Goal: Navigation & Orientation: Understand site structure

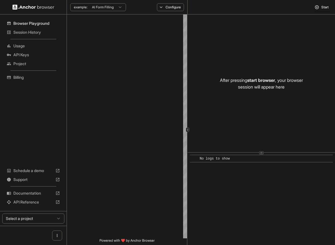
type textarea "**********"
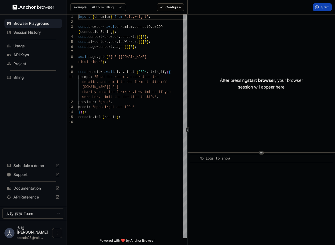
scroll to position [40, 0]
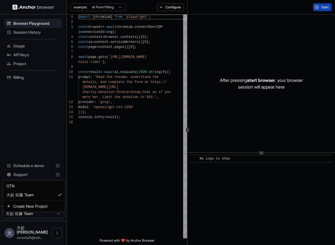
click at [57, 221] on html "Browser Playground Session History Usage API Keys Project Billing Schedule a de…" at bounding box center [167, 122] width 335 height 245
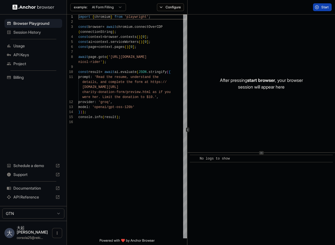
click at [36, 57] on span "API Keys" at bounding box center [36, 55] width 47 height 6
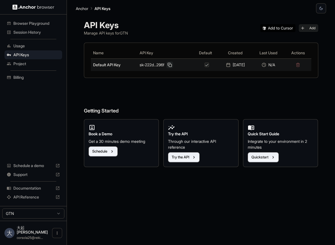
click at [170, 65] on button at bounding box center [169, 65] width 7 height 7
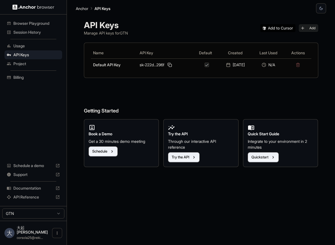
click at [37, 62] on span "Project" at bounding box center [36, 64] width 47 height 6
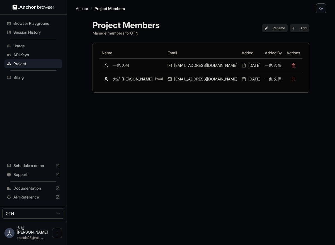
click at [32, 46] on span "Usage" at bounding box center [36, 46] width 47 height 6
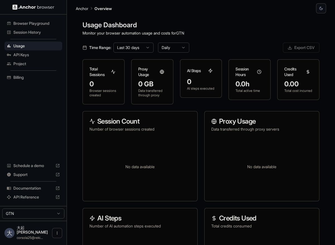
click at [38, 191] on span "Documentation" at bounding box center [33, 189] width 40 height 6
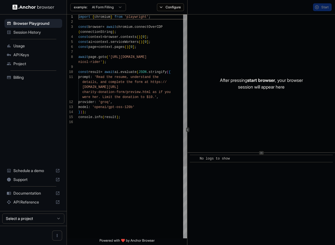
scroll to position [40, 0]
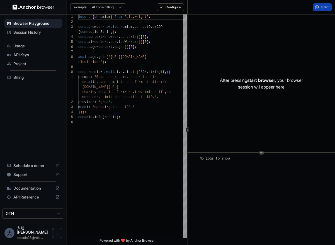
click at [35, 66] on span "Project" at bounding box center [36, 64] width 47 height 6
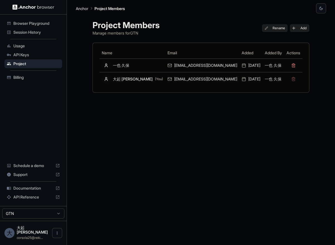
click at [39, 52] on div "API Keys" at bounding box center [33, 54] width 58 height 9
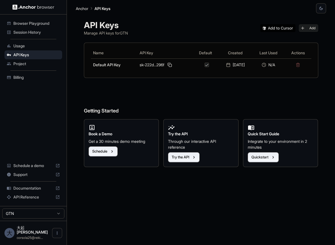
click at [33, 43] on span "Usage" at bounding box center [36, 46] width 47 height 6
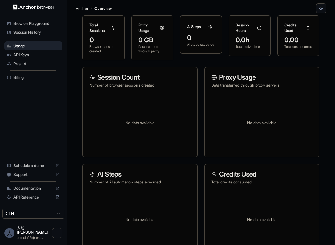
scroll to position [53, 0]
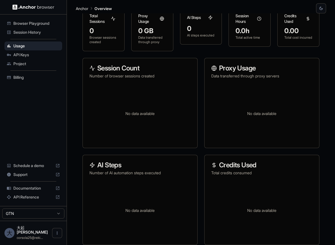
click at [29, 35] on span "Session History" at bounding box center [36, 33] width 47 height 6
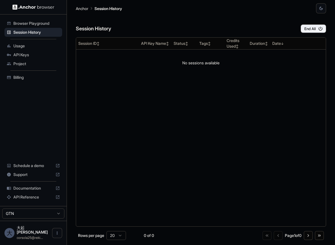
click at [32, 27] on div "Browser Playground" at bounding box center [33, 23] width 58 height 9
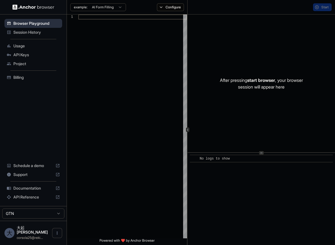
scroll to position [40, 0]
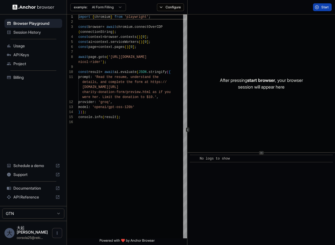
click at [31, 45] on span "Usage" at bounding box center [36, 46] width 47 height 6
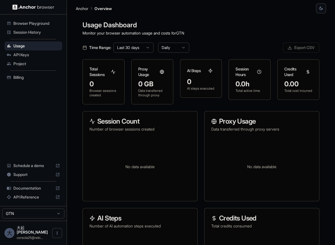
click at [31, 53] on span "API Keys" at bounding box center [36, 55] width 47 height 6
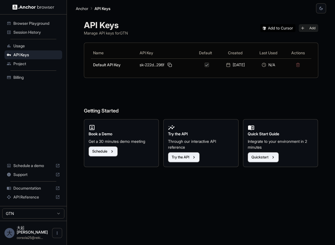
click at [28, 62] on span "Project" at bounding box center [36, 64] width 47 height 6
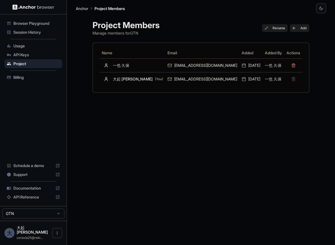
click at [191, 115] on div "Project Members Manage members for GTN Rename Add Name Email Added Added By Act…" at bounding box center [201, 129] width 230 height 232
click at [43, 191] on span "Documentation" at bounding box center [33, 189] width 40 height 6
click at [43, 25] on span "Browser Playground" at bounding box center [36, 24] width 47 height 6
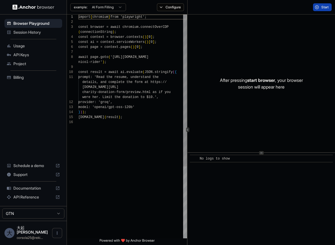
scroll to position [40, 0]
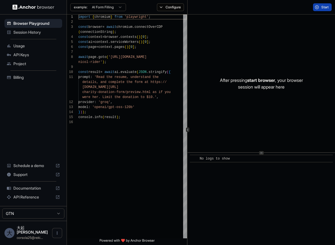
click at [115, 8] on html "Browser Playground Session History Usage API Keys Project Billing Schedule a de…" at bounding box center [167, 122] width 335 height 245
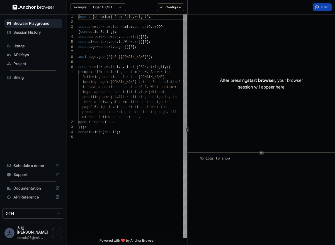
scroll to position [45, 0]
click at [116, 7] on html "Browser Playground Session History Usage API Keys Project Billing Schedule a de…" at bounding box center [167, 122] width 335 height 245
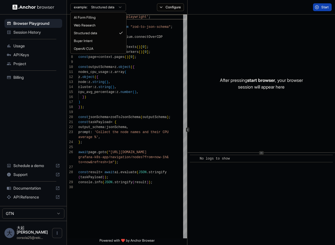
click at [117, 8] on html "Browser Playground Session History Usage API Keys Project Billing Schedule a de…" at bounding box center [167, 122] width 335 height 245
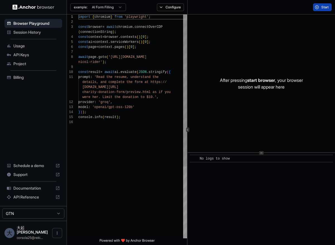
scroll to position [40, 0]
click at [123, 8] on html "Browser Playground Session History Usage API Keys Project Billing Schedule a de…" at bounding box center [167, 122] width 335 height 245
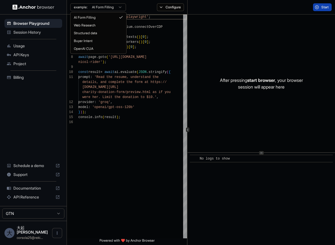
type textarea "**********"
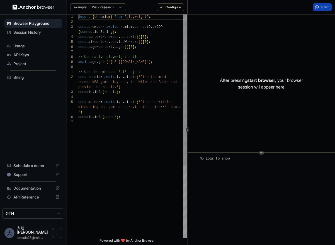
scroll to position [45, 0]
click at [24, 48] on span "Usage" at bounding box center [36, 46] width 47 height 6
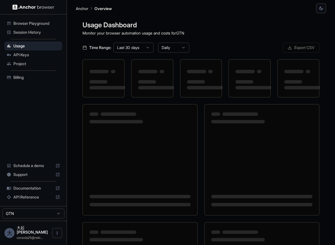
click at [25, 54] on span "API Keys" at bounding box center [36, 55] width 47 height 6
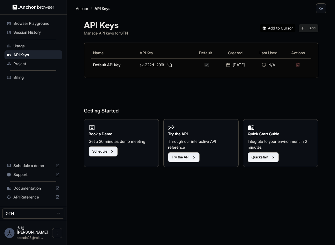
click at [30, 191] on span "Documentation" at bounding box center [33, 189] width 40 height 6
